Goal: Book appointment/travel/reservation

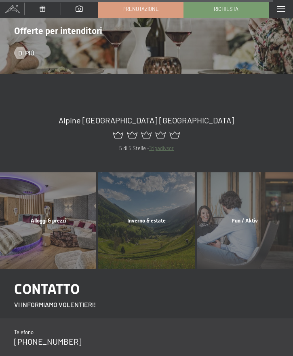
scroll to position [3799, 0]
click at [257, 204] on div "Fun / Aktiv mostra altro" at bounding box center [245, 221] width 98 height 96
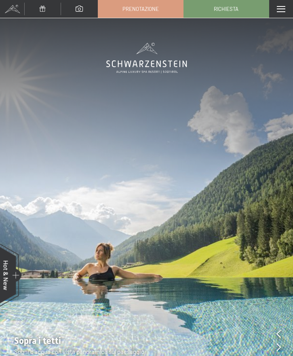
click at [146, 7] on span "Prenotazione" at bounding box center [141, 8] width 36 height 7
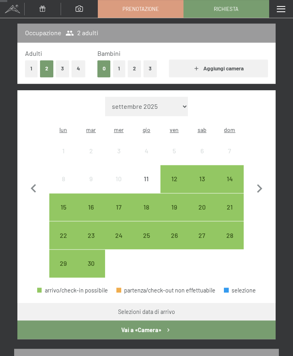
scroll to position [105, 0]
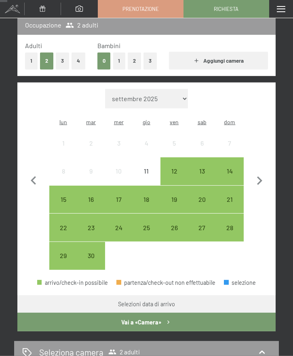
click at [171, 94] on select "settembre 2025 ottobre 2025 novembre 2025 dicembre 2025 gennaio 2026 febbraio 2…" at bounding box center [146, 98] width 83 height 19
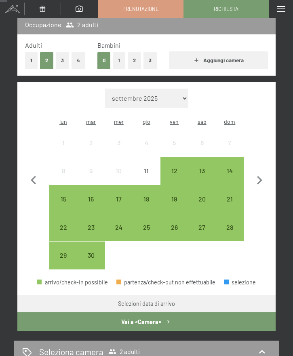
select select "2025-10-01"
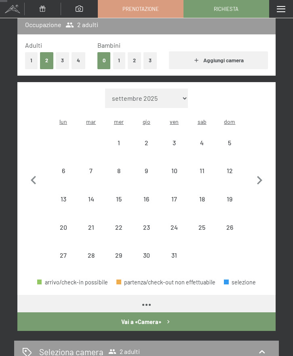
select select "2025-10-01"
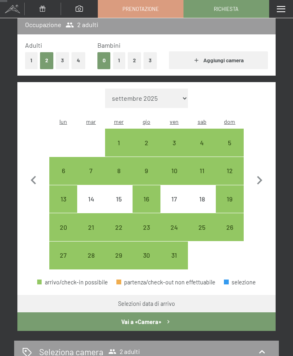
click at [232, 140] on div "5" at bounding box center [230, 153] width 26 height 26
select select "2025-10-01"
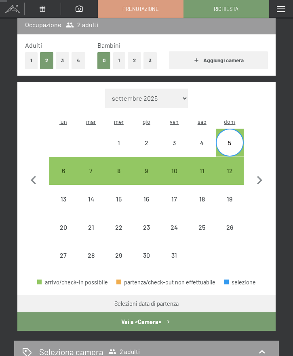
click at [146, 167] on div "9" at bounding box center [147, 180] width 26 height 26
select select "2025-10-01"
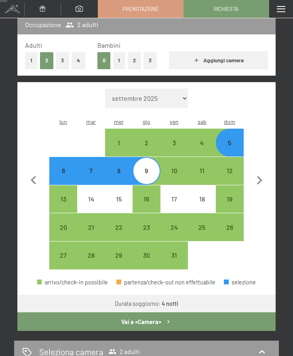
click at [163, 314] on button "Vai a «Camera»" at bounding box center [146, 321] width 259 height 19
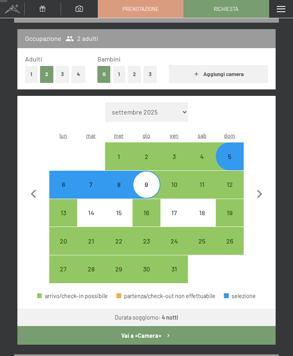
select select "2025-10-01"
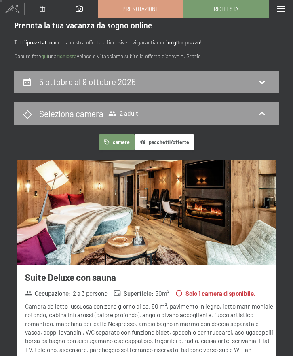
scroll to position [0, 0]
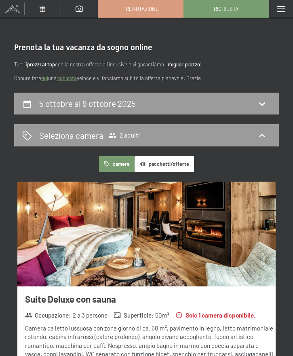
click at [264, 135] on icon at bounding box center [262, 135] width 6 height 3
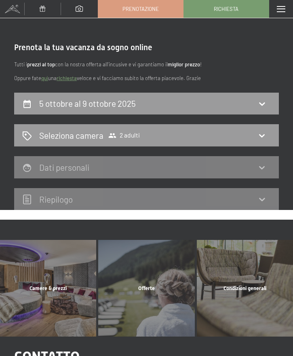
click at [265, 136] on icon at bounding box center [262, 136] width 10 height 10
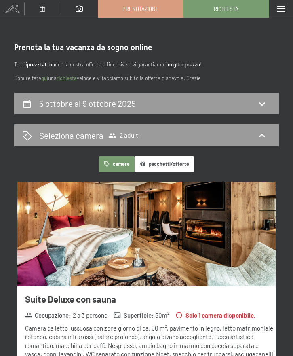
click at [121, 163] on button "camere" at bounding box center [117, 164] width 36 height 16
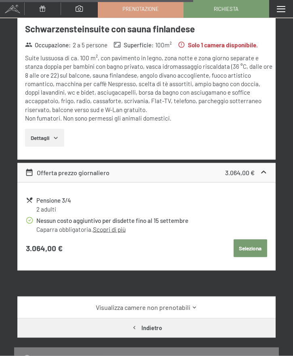
scroll to position [1041, 0]
click at [194, 304] on icon at bounding box center [195, 307] width 6 height 6
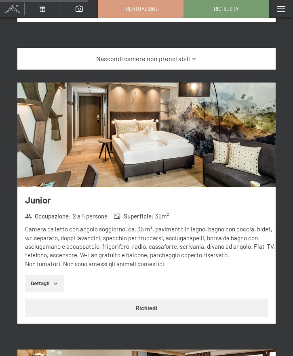
scroll to position [1289, 0]
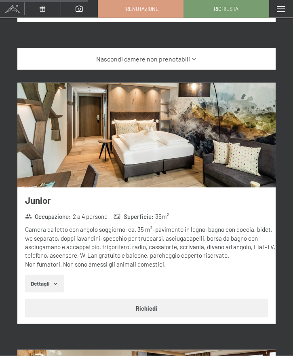
click at [51, 276] on button "Dettagli" at bounding box center [44, 284] width 39 height 18
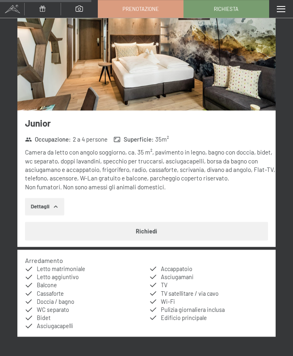
scroll to position [1365, 0]
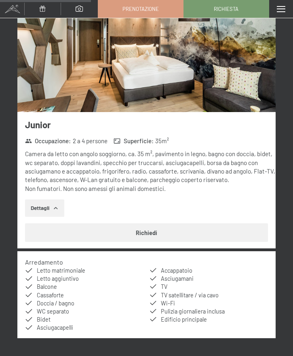
click at [151, 223] on button "Richiedi" at bounding box center [146, 232] width 243 height 19
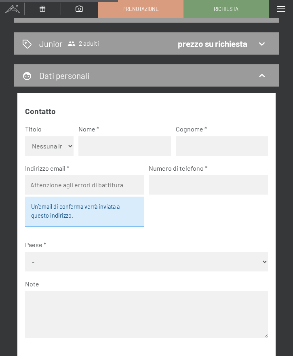
click at [281, 9] on span at bounding box center [281, 9] width 8 height 6
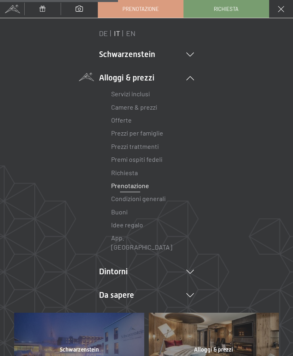
click at [280, 12] on div "Menu" at bounding box center [281, 9] width 24 height 18
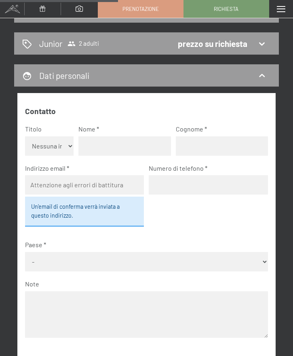
click at [13, 12] on span at bounding box center [12, 9] width 24 height 18
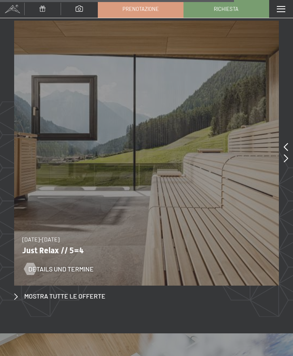
scroll to position [3211, 0]
click at [285, 154] on icon at bounding box center [286, 158] width 4 height 8
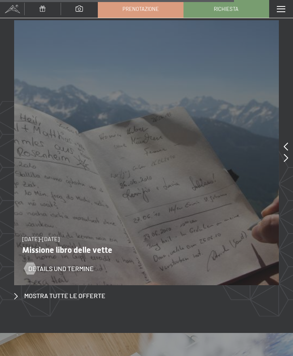
click at [288, 154] on icon at bounding box center [286, 158] width 4 height 8
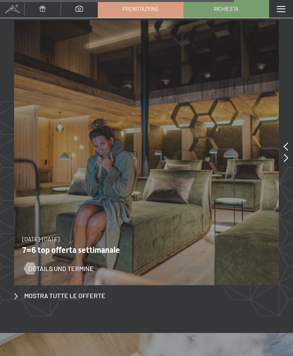
click at [287, 154] on icon at bounding box center [286, 158] width 4 height 8
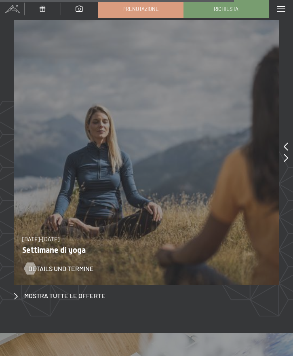
click at [287, 154] on icon at bounding box center [286, 158] width 4 height 8
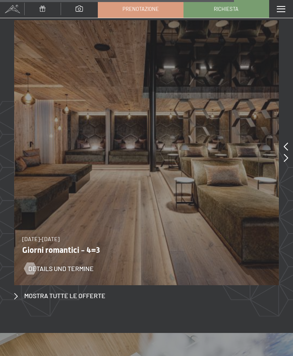
click at [81, 245] on p "Giorni romantici - 4=3" at bounding box center [143, 250] width 243 height 10
click at [42, 264] on span "Details und Termine" at bounding box center [61, 268] width 66 height 9
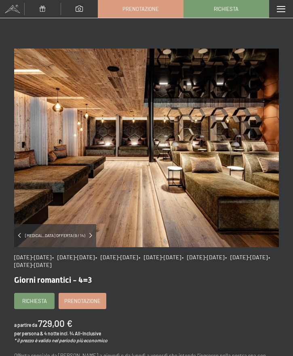
click at [282, 8] on span at bounding box center [281, 9] width 8 height 6
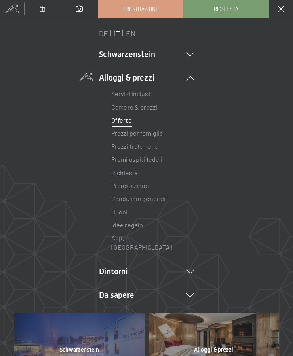
click at [146, 106] on link "Camere & prezzi" at bounding box center [134, 107] width 46 height 8
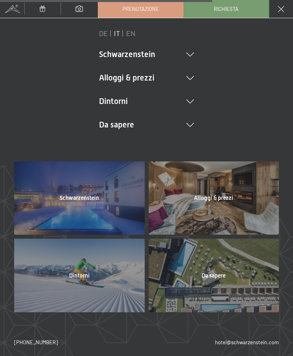
scroll to position [568, 0]
click at [145, 55] on li "Schwarzenstein Novità allo Schwarzenstein I padroni di casa Premium spa Cucina …" at bounding box center [146, 54] width 95 height 11
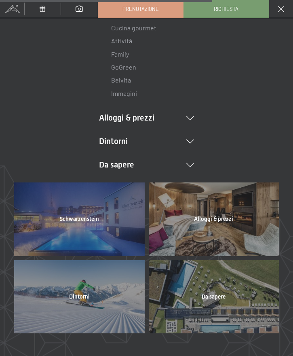
scroll to position [90, 0]
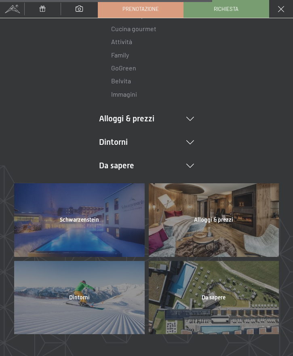
click at [75, 220] on span "Schwarzenstein" at bounding box center [79, 220] width 39 height 6
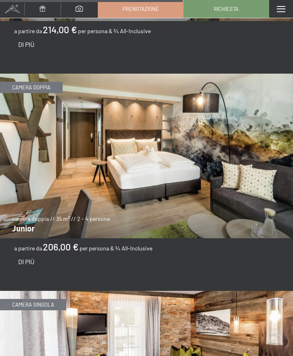
scroll to position [2330, 0]
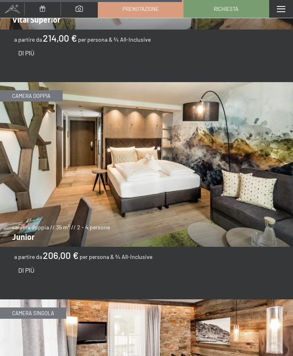
click at [115, 178] on img at bounding box center [146, 164] width 293 height 165
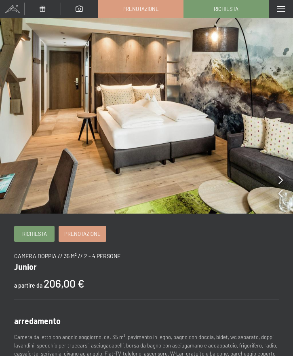
click at [281, 194] on icon at bounding box center [281, 193] width 4 height 8
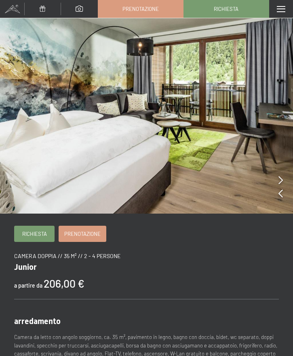
click at [280, 194] on icon at bounding box center [281, 193] width 4 height 8
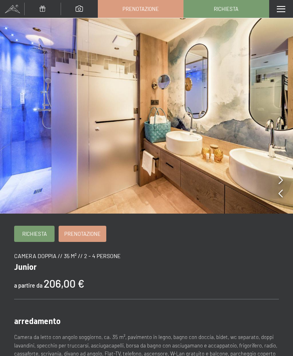
click at [281, 194] on icon at bounding box center [281, 193] width 4 height 8
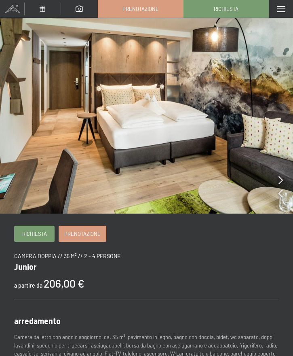
click at [283, 193] on img at bounding box center [146, 107] width 293 height 214
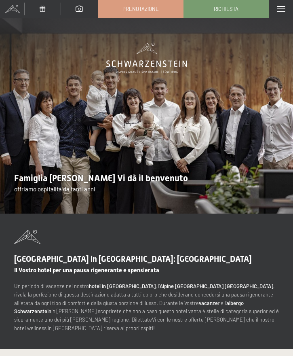
click at [45, 11] on span at bounding box center [43, 9] width 6 height 6
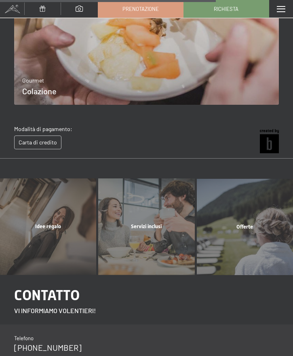
scroll to position [873, 0]
click at [254, 220] on div "Offerte mostra altro" at bounding box center [245, 227] width 98 height 96
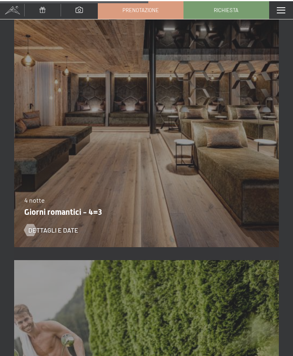
scroll to position [2088, 0]
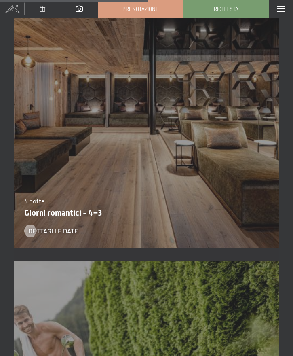
click at [43, 230] on span "Dettagli e Date" at bounding box center [53, 231] width 50 height 9
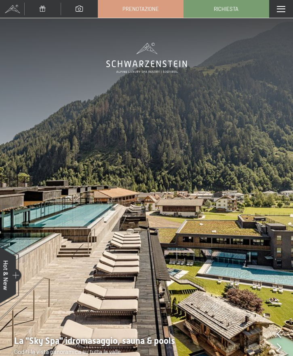
click at [224, 218] on img at bounding box center [146, 188] width 293 height 376
click at [214, 232] on img at bounding box center [146, 188] width 293 height 376
click at [213, 235] on img at bounding box center [146, 188] width 293 height 376
click at [83, 8] on span at bounding box center [79, 9] width 7 height 6
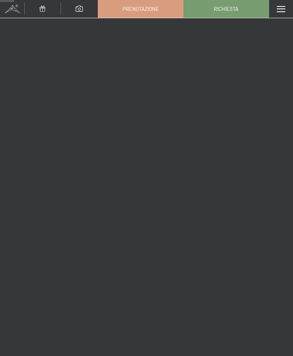
scroll to position [1172, 0]
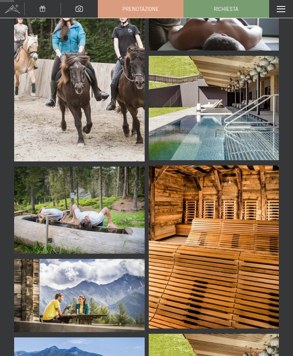
click at [238, 83] on img at bounding box center [214, 108] width 131 height 104
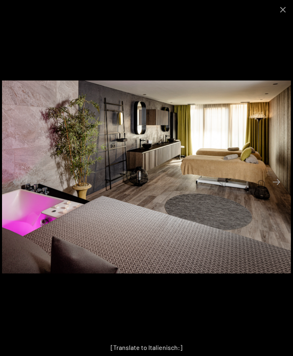
click at [17, 190] on button "Previous slide" at bounding box center [16, 182] width 17 height 16
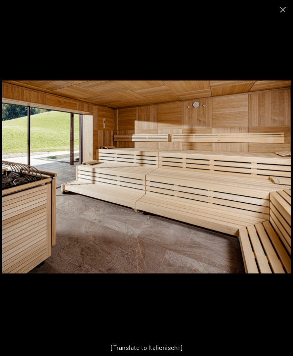
click at [279, 190] on button "Next slide" at bounding box center [276, 182] width 17 height 16
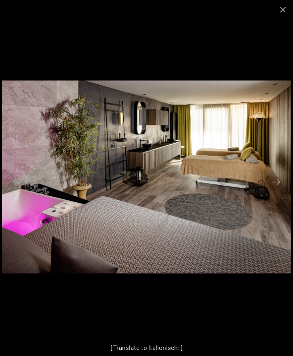
click at [278, 190] on button "Next slide" at bounding box center [276, 182] width 17 height 16
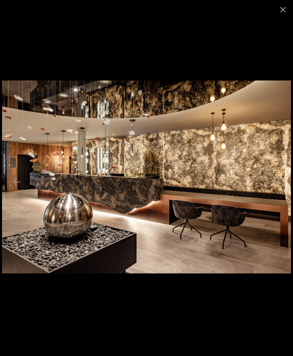
click at [279, 190] on button "Next slide" at bounding box center [276, 182] width 17 height 16
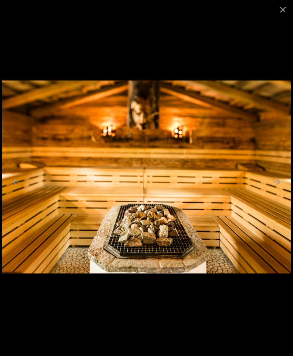
click at [276, 190] on button "Next slide" at bounding box center [276, 182] width 17 height 16
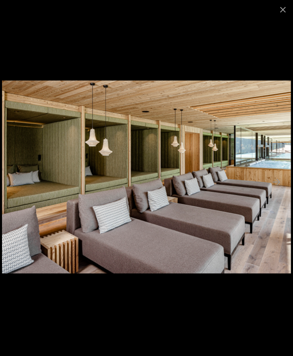
click at [278, 190] on button "Next slide" at bounding box center [276, 182] width 17 height 16
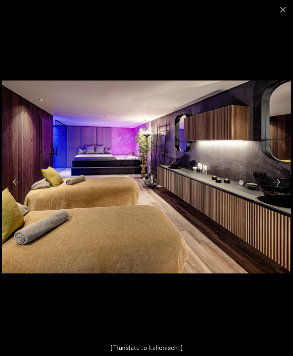
click at [279, 190] on button "Next slide" at bounding box center [276, 182] width 17 height 16
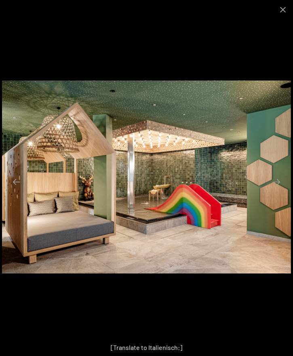
click at [278, 190] on button "Next slide" at bounding box center [276, 182] width 17 height 16
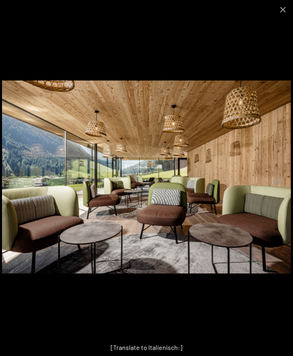
click at [280, 190] on button "Next slide" at bounding box center [276, 182] width 17 height 16
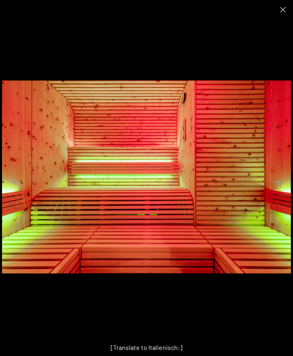
click at [276, 190] on button "Next slide" at bounding box center [276, 182] width 17 height 16
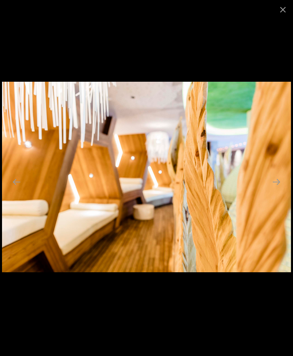
click at [278, 190] on button "Next slide" at bounding box center [276, 182] width 17 height 16
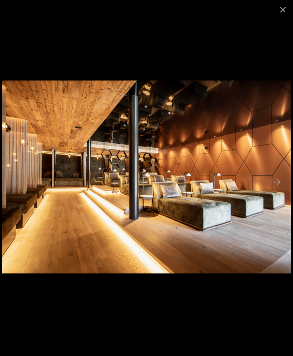
click at [280, 190] on button "Next slide" at bounding box center [276, 182] width 17 height 16
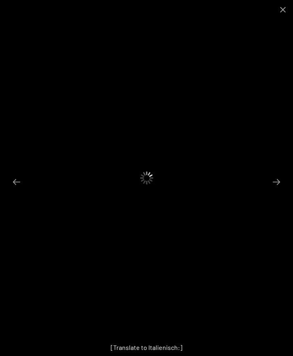
click at [13, 190] on button "Previous slide" at bounding box center [16, 182] width 17 height 16
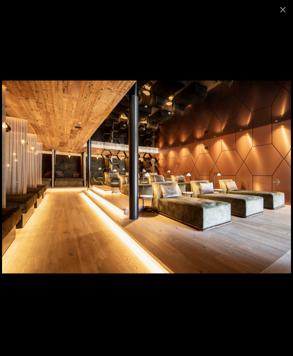
click at [279, 190] on button "Next slide" at bounding box center [276, 182] width 17 height 16
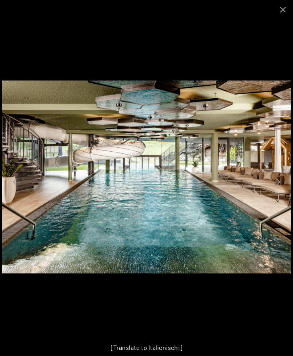
click at [280, 190] on button "Next slide" at bounding box center [276, 182] width 17 height 16
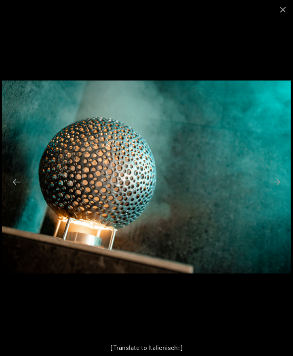
click at [279, 190] on button "Next slide" at bounding box center [276, 182] width 17 height 16
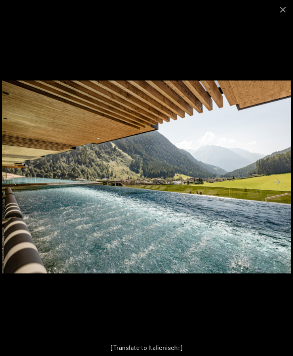
click at [280, 190] on button "Next slide" at bounding box center [276, 182] width 17 height 16
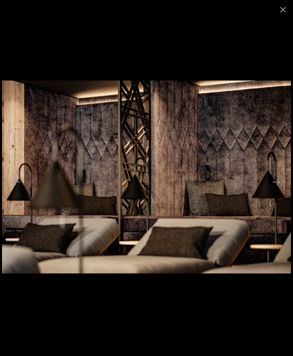
click at [281, 190] on button "Next slide" at bounding box center [276, 182] width 17 height 16
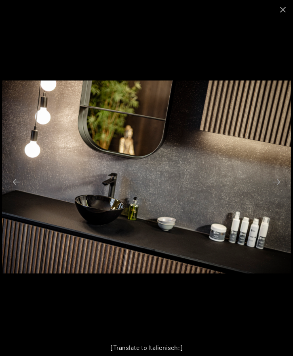
click at [278, 190] on button "Next slide" at bounding box center [276, 182] width 17 height 16
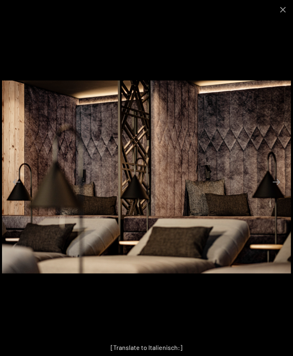
click at [281, 190] on button "Next slide" at bounding box center [276, 182] width 17 height 16
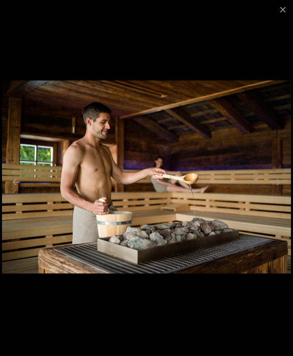
click at [282, 189] on button "Next slide" at bounding box center [276, 182] width 17 height 16
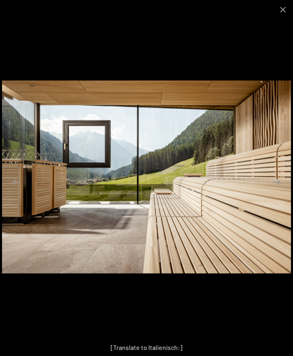
click at [280, 190] on button "Next slide" at bounding box center [276, 182] width 17 height 16
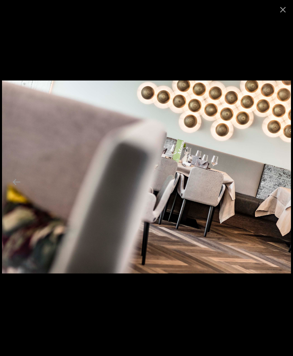
click at [282, 189] on button "Next slide" at bounding box center [276, 182] width 17 height 16
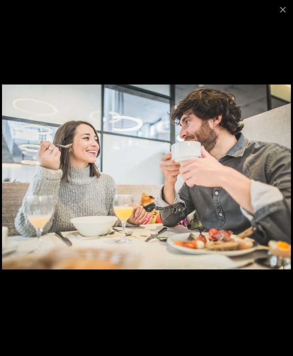
click at [280, 190] on button "Next slide" at bounding box center [276, 182] width 17 height 16
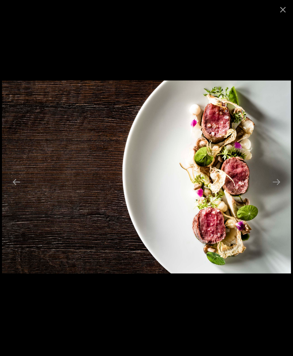
click at [280, 190] on button "Next slide" at bounding box center [276, 182] width 17 height 16
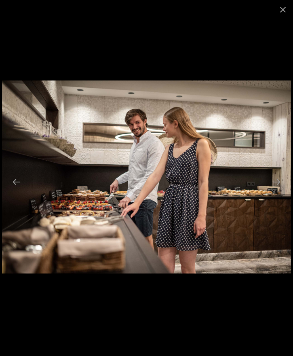
click at [280, 189] on button "Next slide" at bounding box center [276, 182] width 17 height 16
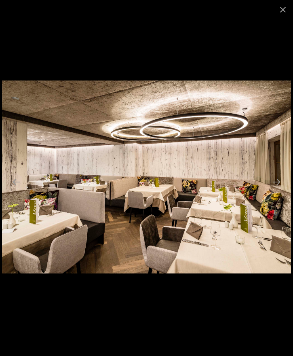
click at [280, 189] on button "Next slide" at bounding box center [276, 182] width 17 height 16
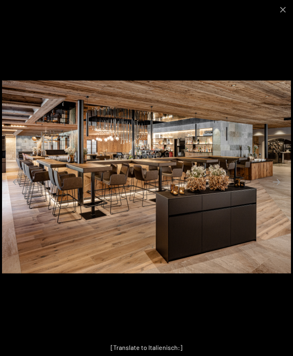
click at [279, 190] on button "Next slide" at bounding box center [276, 182] width 17 height 16
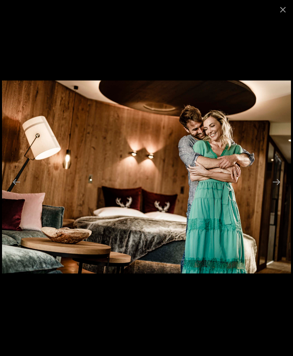
click at [282, 189] on button "Next slide" at bounding box center [276, 182] width 17 height 16
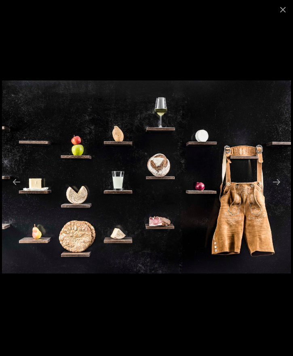
click at [280, 190] on button "Next slide" at bounding box center [276, 182] width 17 height 16
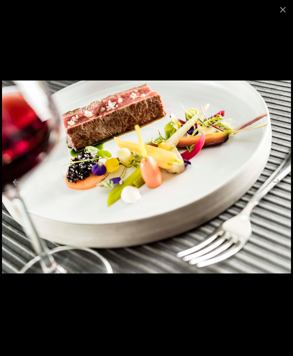
click at [281, 190] on button "Next slide" at bounding box center [276, 182] width 17 height 16
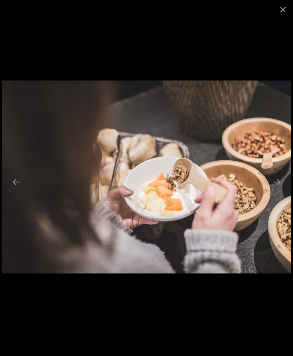
click at [279, 190] on button "Next slide" at bounding box center [276, 182] width 17 height 16
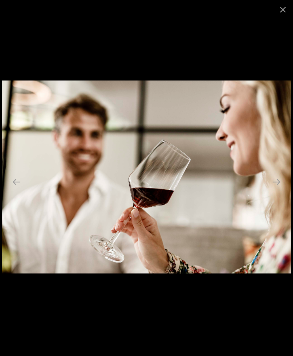
click at [280, 190] on button "Next slide" at bounding box center [276, 182] width 17 height 16
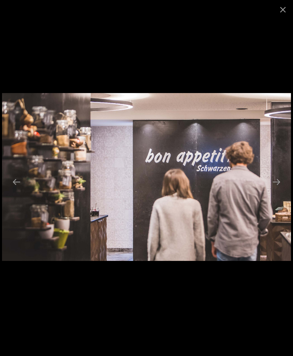
click at [280, 190] on button "Next slide" at bounding box center [276, 182] width 17 height 16
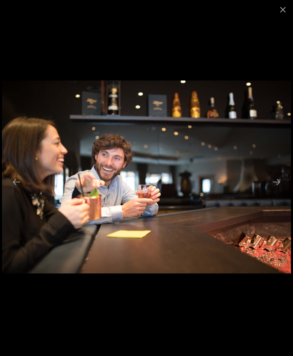
click at [279, 190] on button "Next slide" at bounding box center [276, 182] width 17 height 16
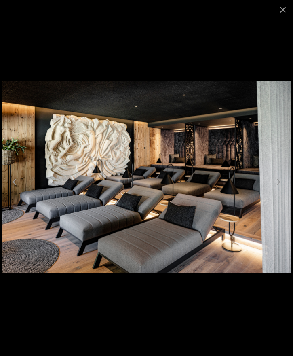
click at [281, 190] on button "Next slide" at bounding box center [276, 182] width 17 height 16
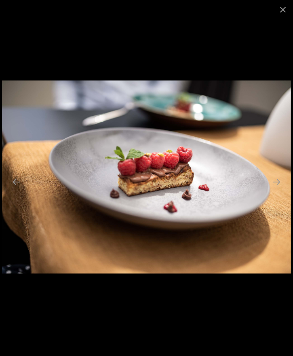
click at [279, 190] on button "Next slide" at bounding box center [276, 182] width 17 height 16
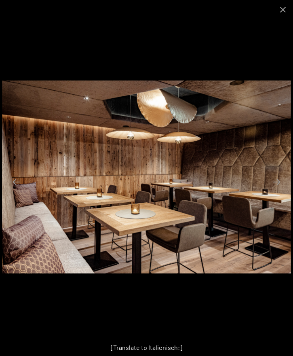
click at [279, 190] on button "Next slide" at bounding box center [276, 182] width 17 height 16
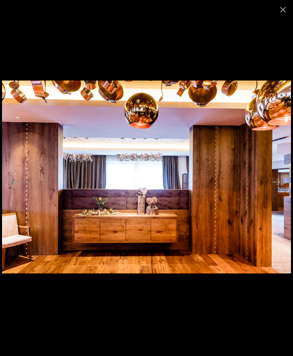
click at [279, 190] on button "Next slide" at bounding box center [276, 182] width 17 height 16
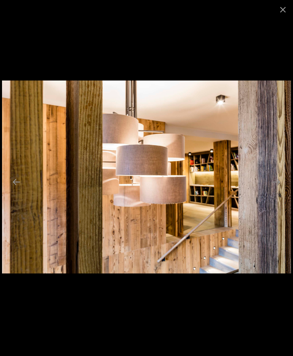
click at [279, 190] on button "Next slide" at bounding box center [276, 182] width 17 height 16
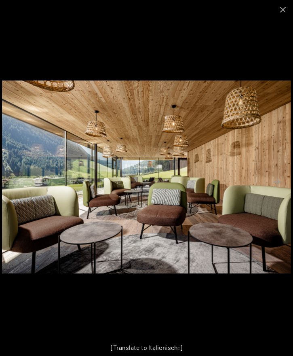
click at [284, 190] on button "Next slide" at bounding box center [276, 182] width 17 height 16
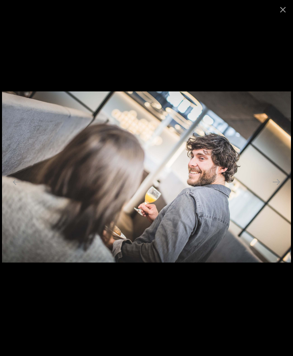
click at [280, 190] on button "Next slide" at bounding box center [276, 182] width 17 height 16
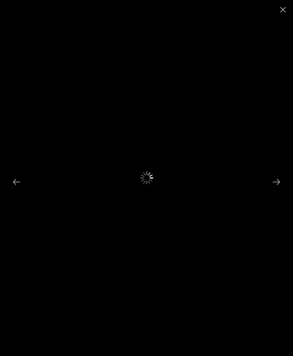
click at [17, 190] on button "Previous slide" at bounding box center [16, 182] width 17 height 16
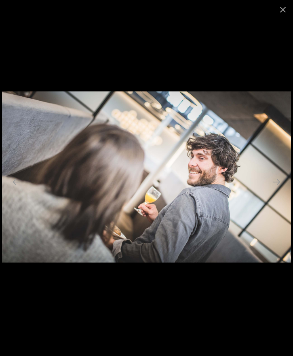
click at [280, 190] on button "Next slide" at bounding box center [276, 182] width 17 height 16
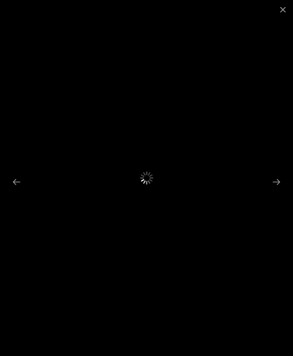
click at [280, 190] on button "Next slide" at bounding box center [276, 182] width 17 height 16
click at [279, 190] on button "Next slide" at bounding box center [276, 182] width 17 height 16
click at [17, 190] on button "Previous slide" at bounding box center [16, 182] width 17 height 16
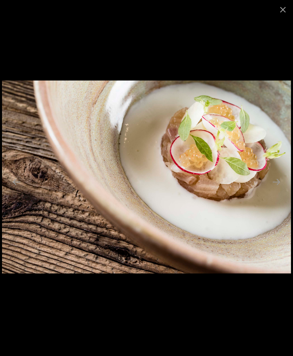
click at [14, 189] on button "Previous slide" at bounding box center [16, 182] width 17 height 16
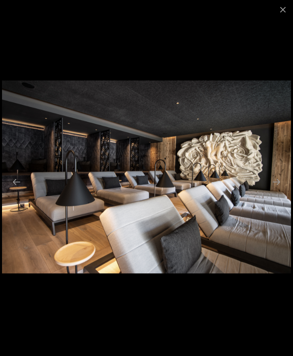
click at [282, 189] on button "Next slide" at bounding box center [276, 182] width 17 height 16
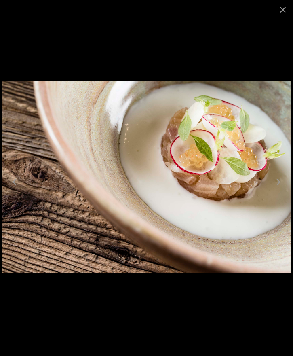
click at [276, 190] on button "Next slide" at bounding box center [276, 182] width 17 height 16
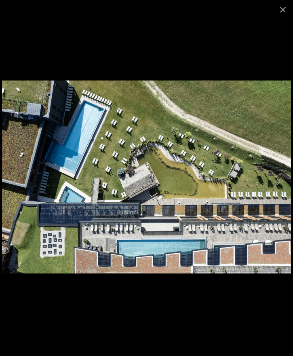
click at [280, 190] on button "Next slide" at bounding box center [276, 182] width 17 height 16
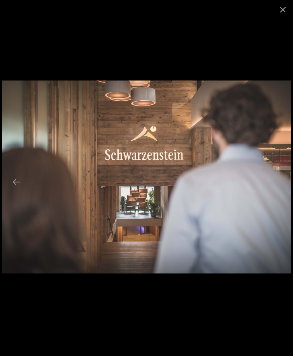
click at [280, 190] on button "Next slide" at bounding box center [276, 182] width 17 height 16
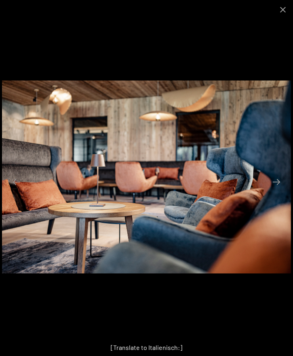
click at [281, 189] on button "Next slide" at bounding box center [276, 182] width 17 height 16
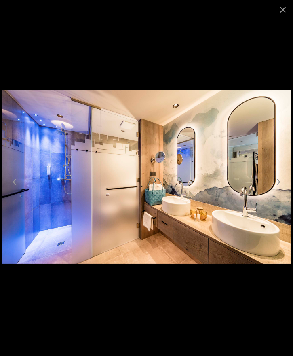
click at [278, 190] on button "Next slide" at bounding box center [276, 182] width 17 height 16
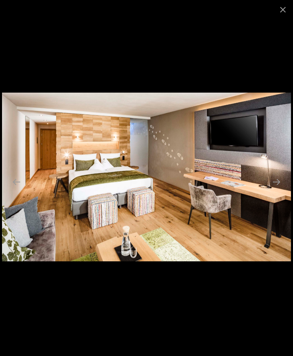
click at [19, 190] on button "Previous slide" at bounding box center [16, 182] width 17 height 16
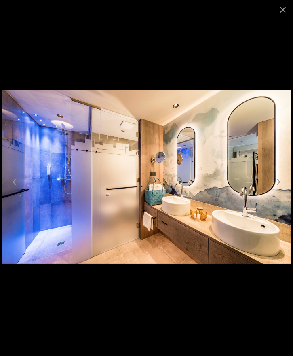
click at [279, 188] on button "Next slide" at bounding box center [276, 182] width 17 height 16
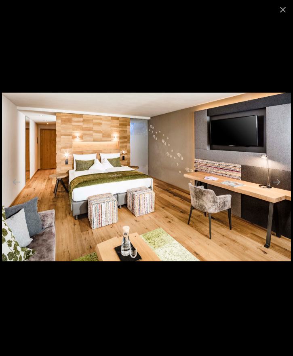
click at [279, 190] on button "Next slide" at bounding box center [276, 182] width 17 height 16
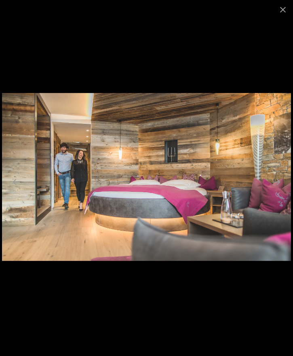
click at [282, 190] on button "Next slide" at bounding box center [276, 182] width 17 height 16
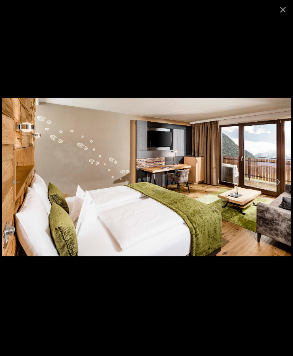
click at [283, 190] on button "Next slide" at bounding box center [276, 182] width 17 height 16
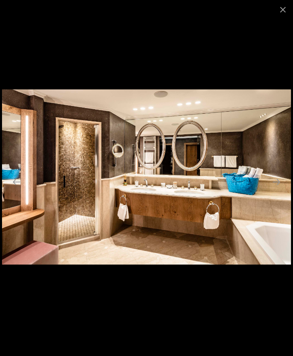
click at [278, 190] on button "Next slide" at bounding box center [276, 182] width 17 height 16
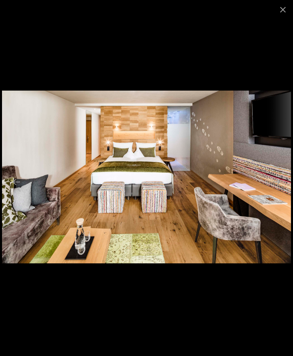
click at [282, 190] on button "Next slide" at bounding box center [276, 182] width 17 height 16
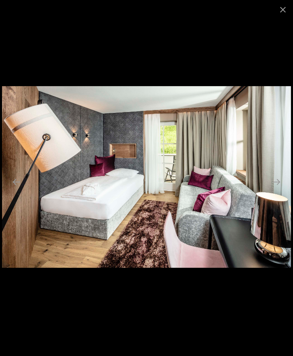
click at [278, 190] on button "Next slide" at bounding box center [276, 182] width 17 height 16
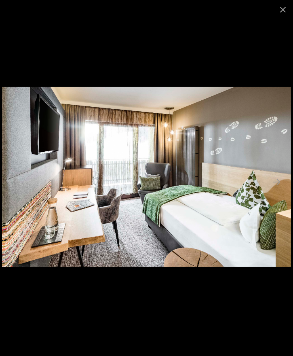
click at [282, 190] on button "Next slide" at bounding box center [276, 182] width 17 height 16
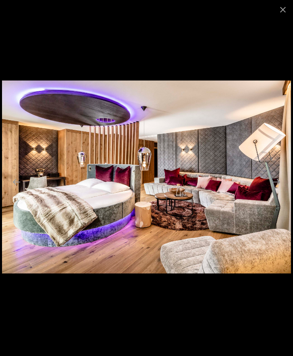
click at [280, 190] on button "Next slide" at bounding box center [276, 182] width 17 height 16
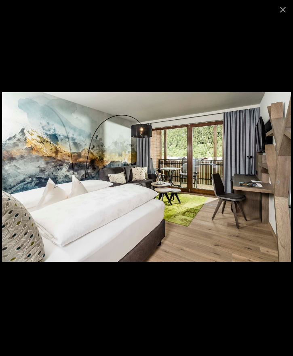
click at [278, 190] on button "Next slide" at bounding box center [276, 182] width 17 height 16
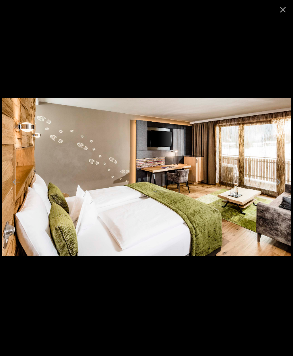
click at [280, 190] on button "Next slide" at bounding box center [276, 182] width 17 height 16
